Goal: Task Accomplishment & Management: Manage account settings

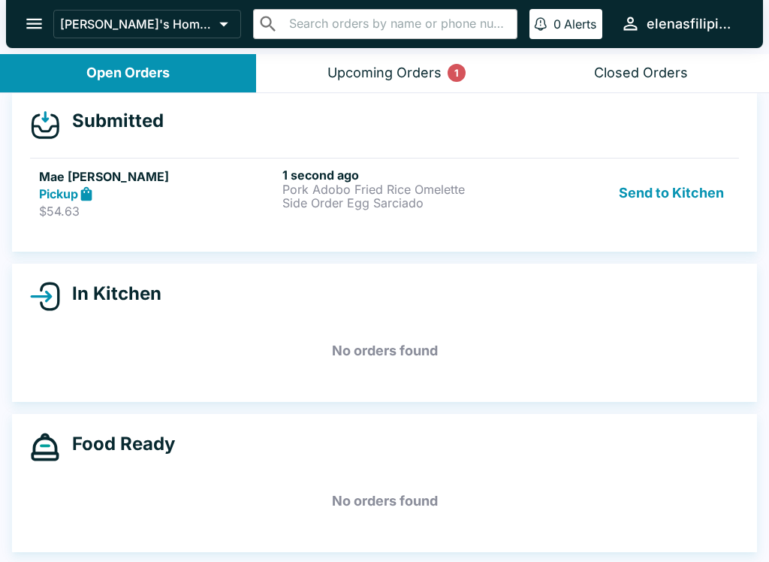
scroll to position [14, 0]
click at [55, 70] on button "Open Orders" at bounding box center [128, 73] width 256 height 38
click at [368, 77] on div "Upcoming Orders 1" at bounding box center [384, 73] width 114 height 17
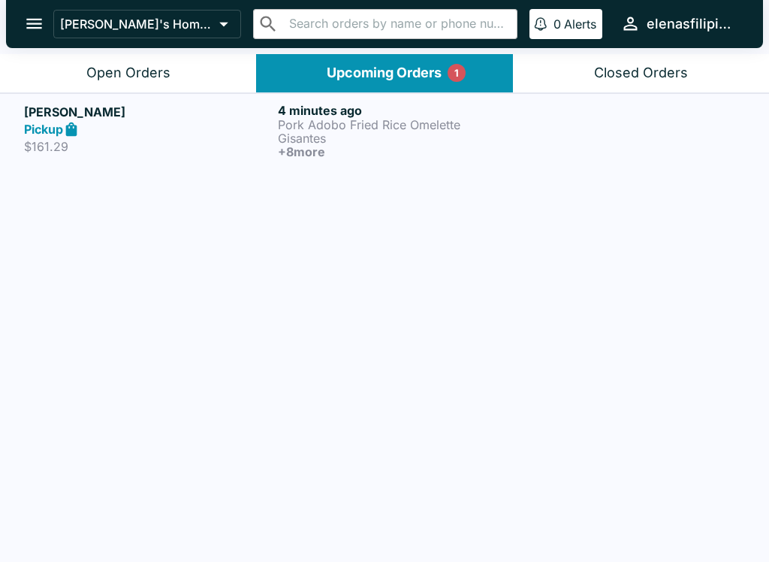
click at [17, 208] on div "[PERSON_NAME] Pickup $161.29 4 minutes ago Pork Adobo Fried Rice Omelette Gisan…" at bounding box center [384, 329] width 769 height 472
click at [303, 124] on p "Pork Adobo Fried Rice Omelette" at bounding box center [402, 125] width 248 height 14
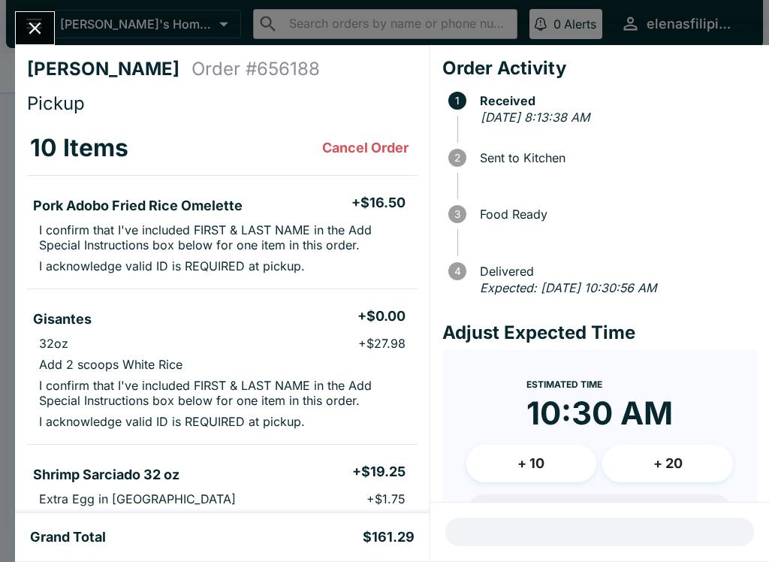
click at [366, 142] on button "Cancel Order" at bounding box center [365, 148] width 98 height 30
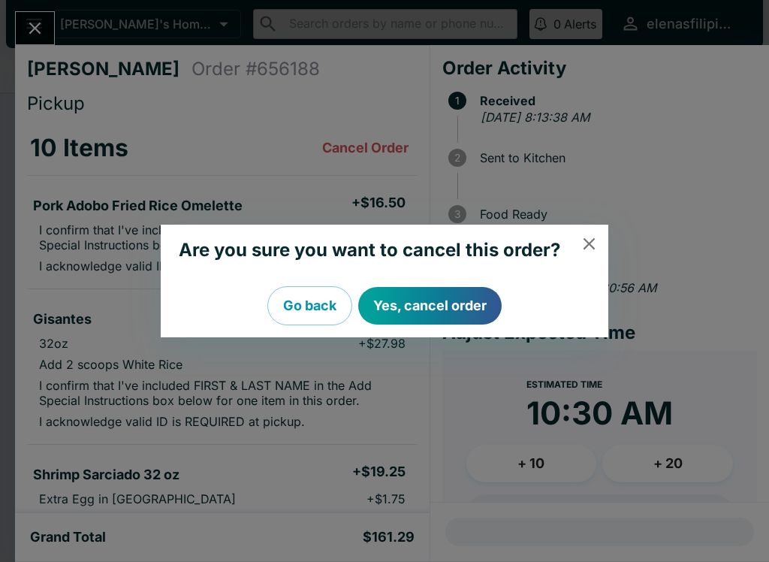
click at [398, 301] on button "Yes, cancel order" at bounding box center [429, 306] width 143 height 38
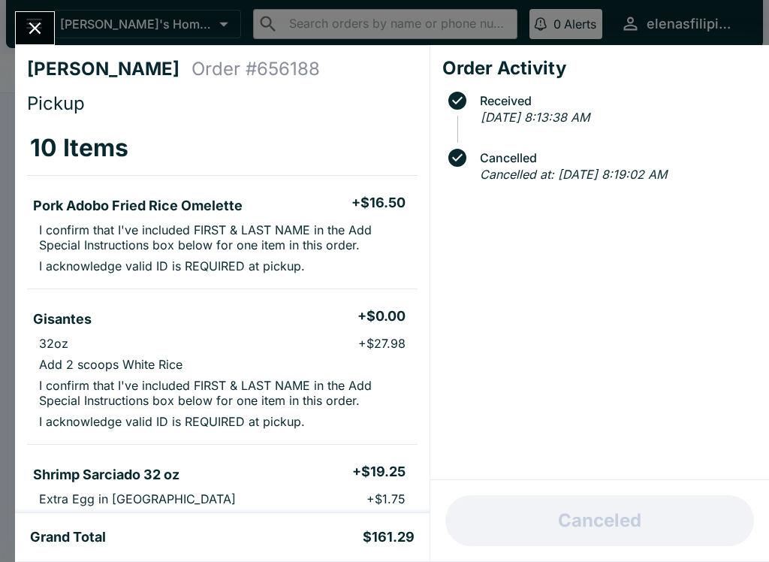
click at [335, 549] on div "Grand Total $161.29" at bounding box center [222, 537] width 415 height 48
click at [32, 23] on icon "Close" at bounding box center [35, 28] width 20 height 20
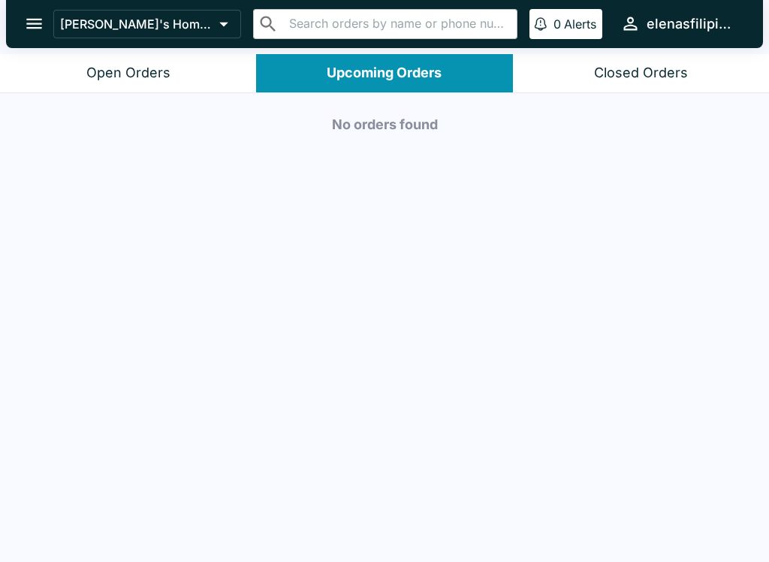
click at [33, 25] on icon "open drawer" at bounding box center [34, 24] width 16 height 11
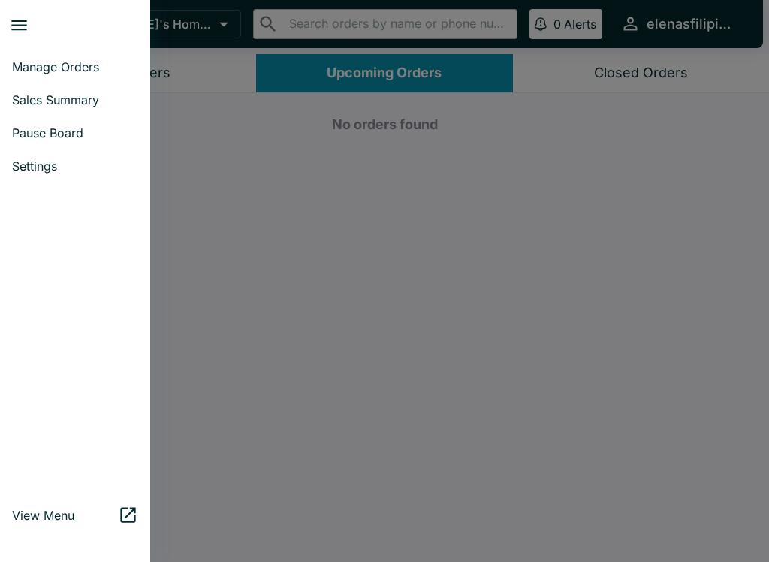
click at [18, 68] on span "Manage Orders" at bounding box center [75, 66] width 126 height 15
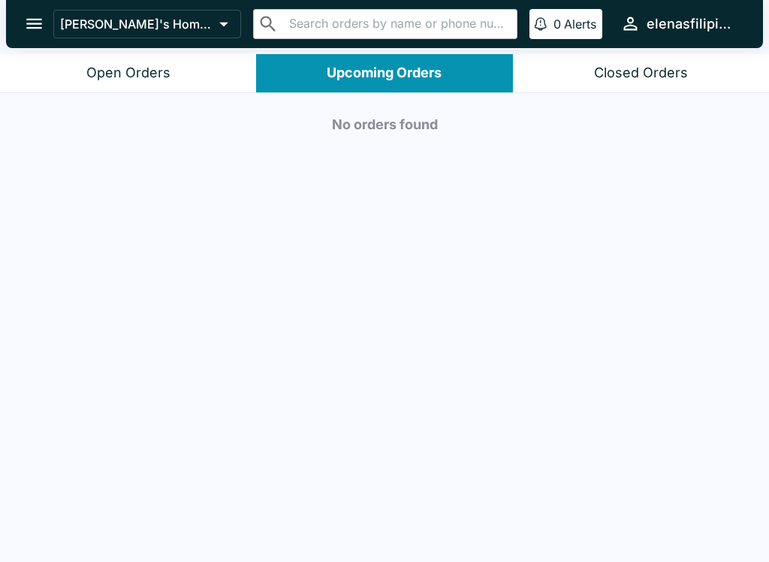
click at [86, 73] on button "Open Orders" at bounding box center [128, 73] width 256 height 38
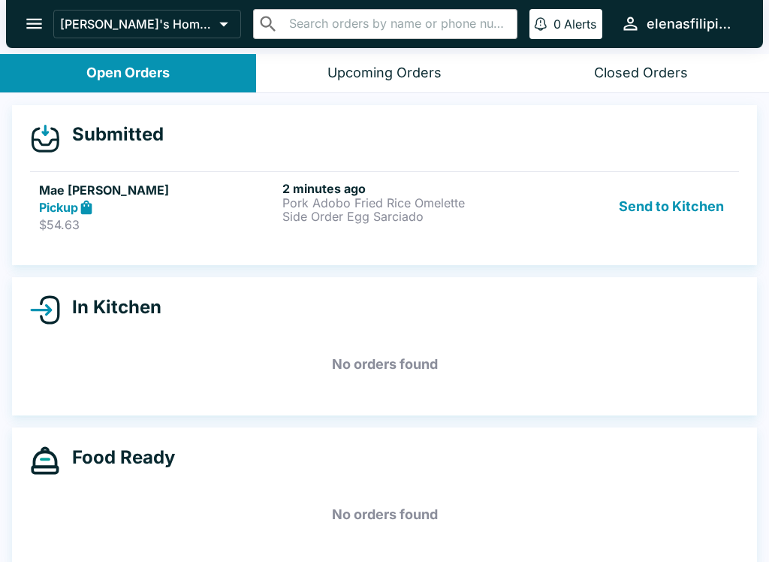
click at [194, 222] on p "$54.63" at bounding box center [157, 224] width 237 height 15
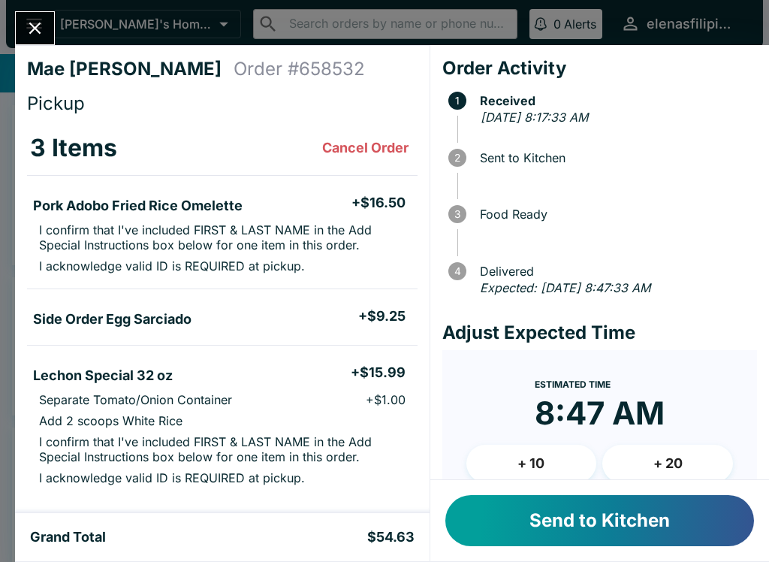
click at [646, 503] on button "Send to Kitchen" at bounding box center [599, 520] width 309 height 51
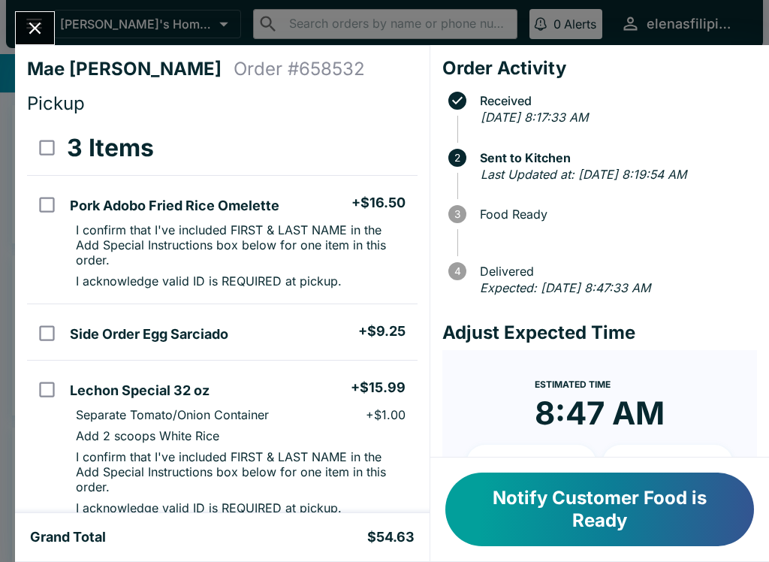
click at [600, 503] on button "Notify Customer Food is Ready" at bounding box center [599, 509] width 309 height 74
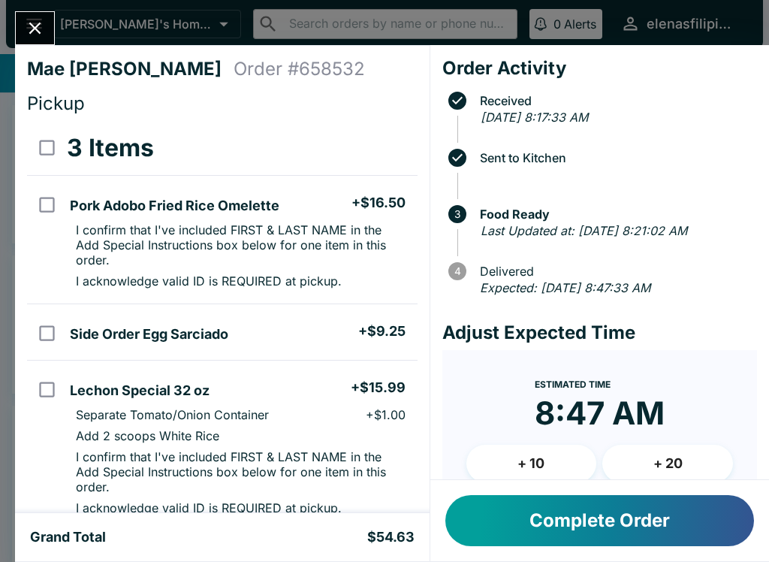
click at [20, 17] on button "Close" at bounding box center [35, 28] width 38 height 32
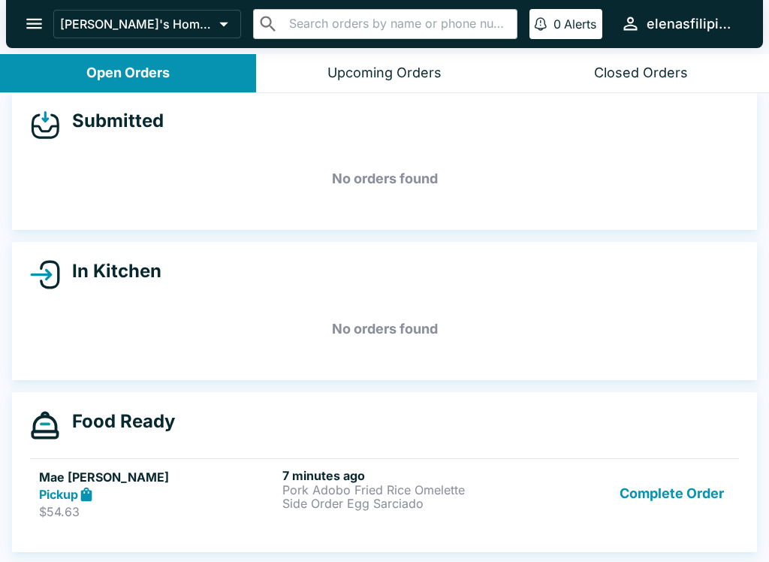
scroll to position [14, 0]
click at [644, 493] on button "Complete Order" at bounding box center [672, 494] width 116 height 52
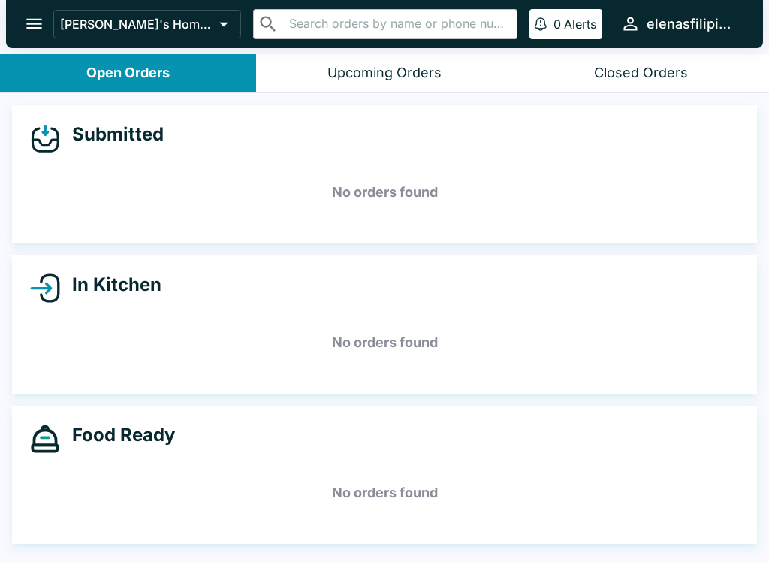
scroll to position [0, 0]
